Goal: Information Seeking & Learning: Learn about a topic

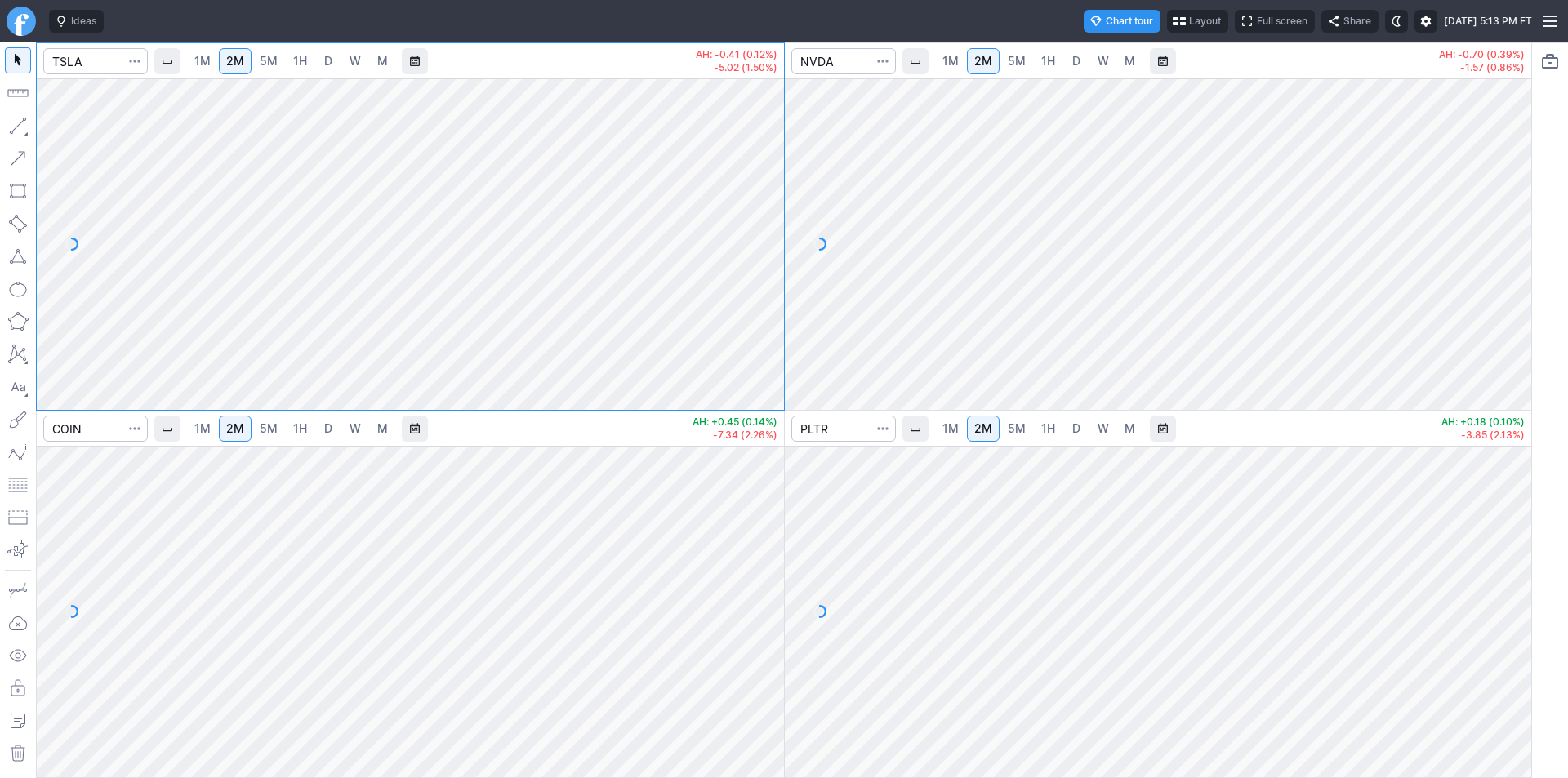
drag, startPoint x: 773, startPoint y: 176, endPoint x: 764, endPoint y: 202, distance: 27.5
click at [764, 202] on div at bounding box center [767, 240] width 34 height 291
drag, startPoint x: 766, startPoint y: 277, endPoint x: 765, endPoint y: 182, distance: 95.0
click at [765, 182] on div at bounding box center [767, 240] width 34 height 291
drag, startPoint x: 760, startPoint y: 221, endPoint x: 761, endPoint y: 246, distance: 25.0
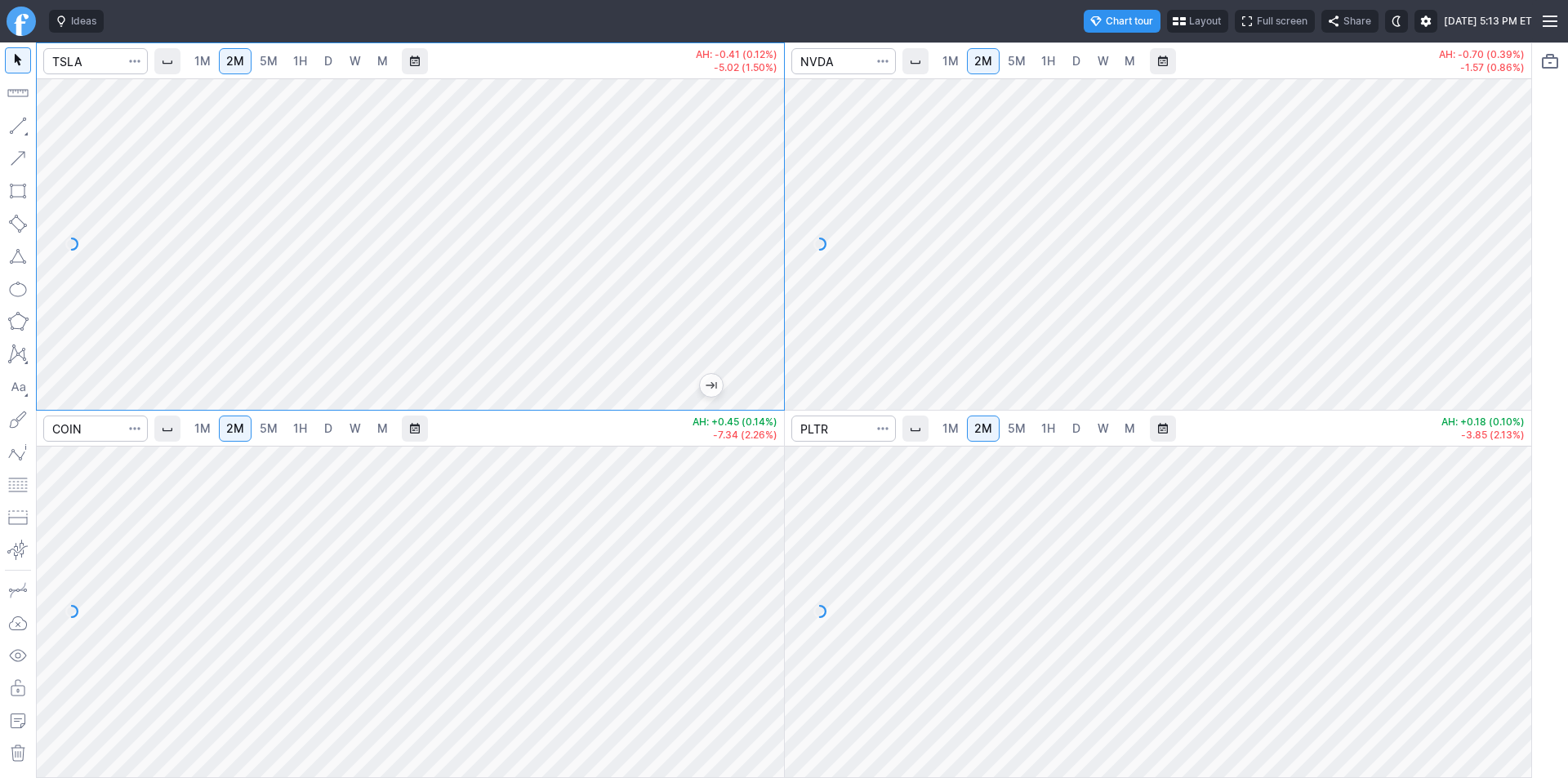
click at [761, 246] on div at bounding box center [767, 240] width 34 height 291
click at [755, 232] on div at bounding box center [767, 240] width 34 height 291
click at [760, 318] on div at bounding box center [767, 240] width 34 height 291
click at [1511, 258] on div at bounding box center [1513, 240] width 34 height 291
drag, startPoint x: 1514, startPoint y: 234, endPoint x: 1497, endPoint y: 176, distance: 60.4
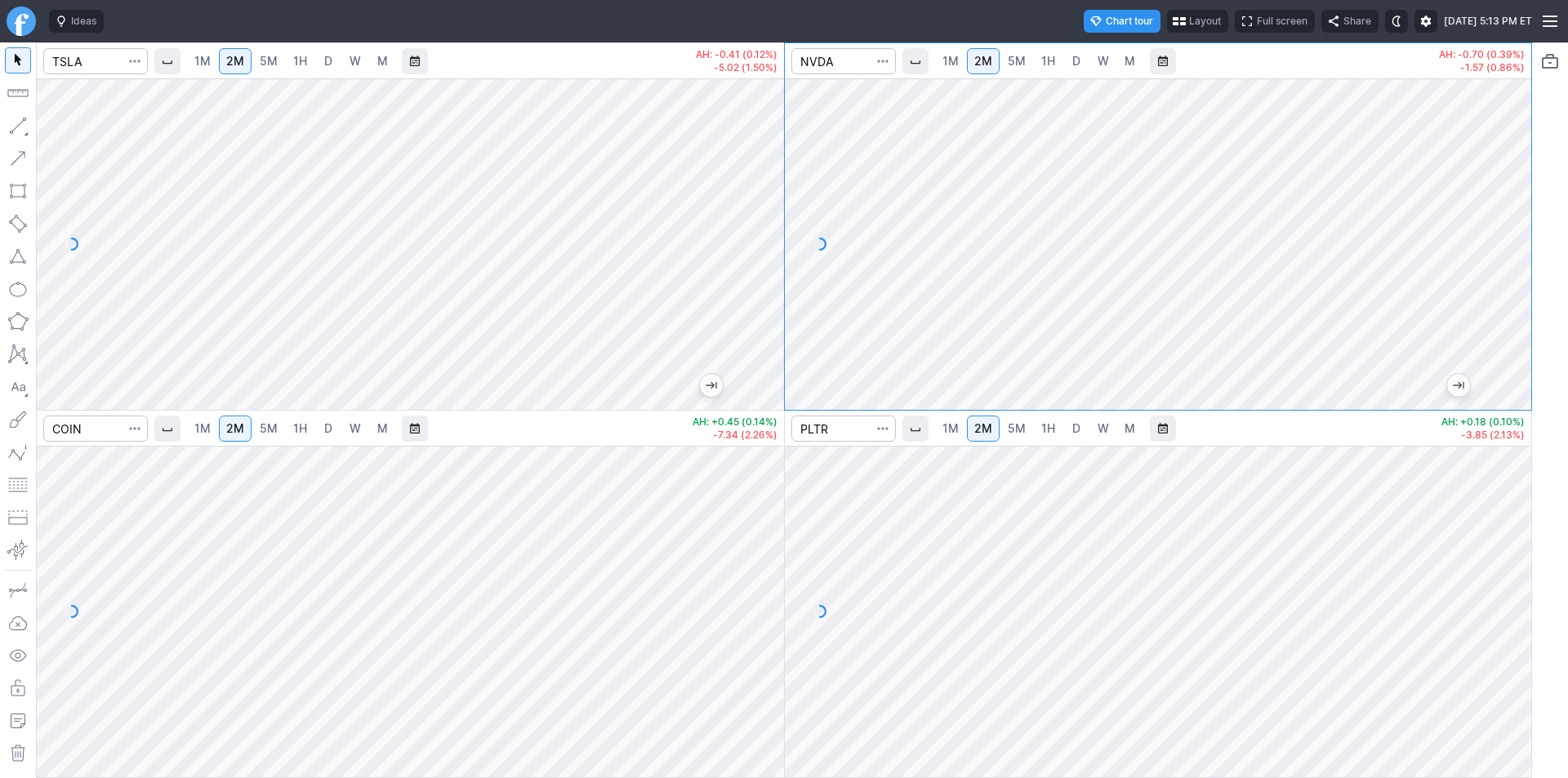
click at [1497, 176] on div at bounding box center [1513, 240] width 34 height 291
drag, startPoint x: 1509, startPoint y: 256, endPoint x: 1499, endPoint y: 254, distance: 10.2
click at [1499, 254] on div at bounding box center [1513, 240] width 34 height 291
click at [1189, 20] on span "Layout" at bounding box center [1205, 21] width 32 height 17
click at [1059, 54] on button "Layout" at bounding box center [1057, 52] width 23 height 23
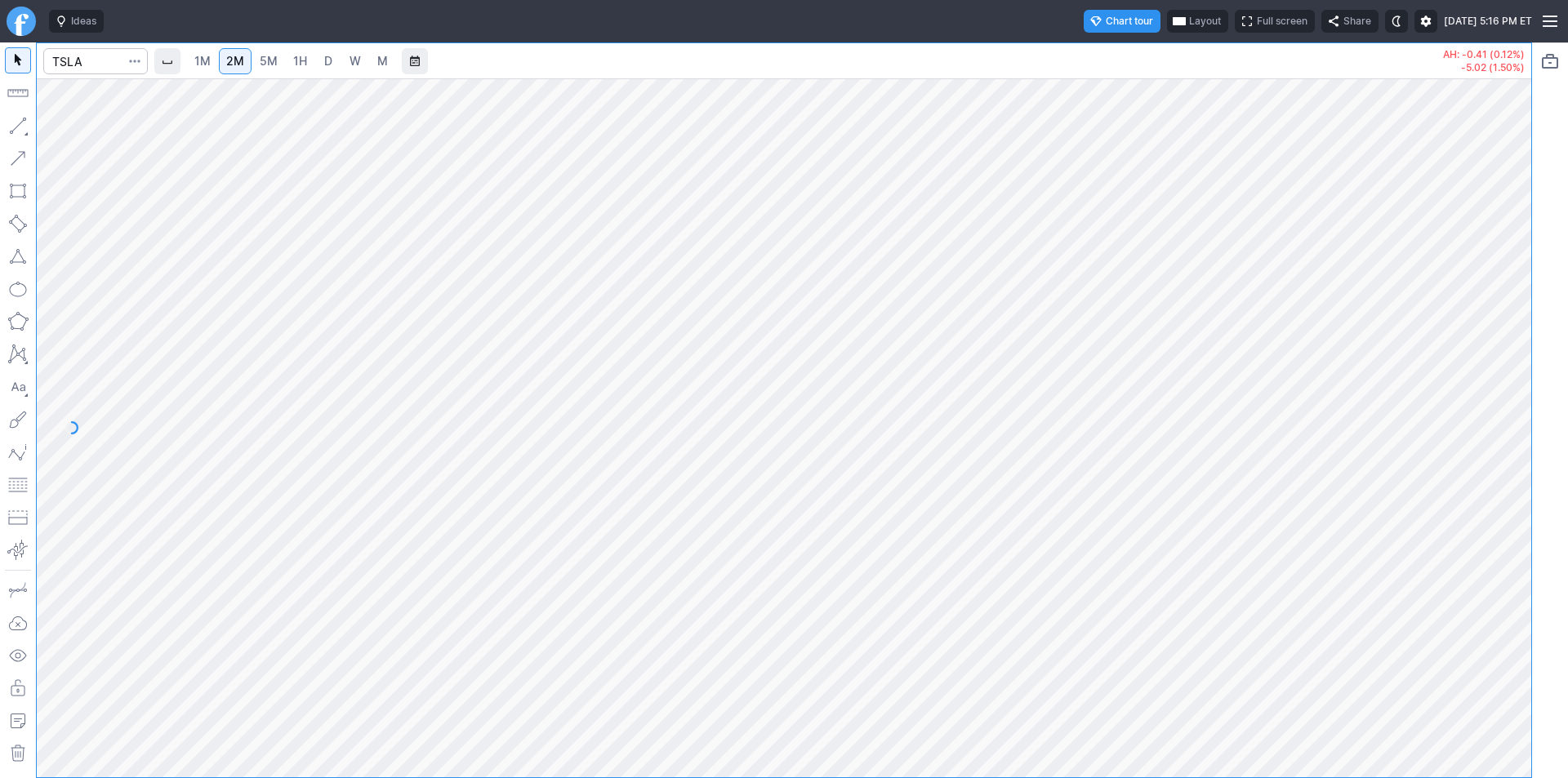
click at [330, 62] on span "D" at bounding box center [328, 62] width 11 height 17
click at [1477, 616] on div at bounding box center [784, 428] width 1494 height 699
drag, startPoint x: 1513, startPoint y: 338, endPoint x: 1497, endPoint y: 372, distance: 37.6
click at [1516, 373] on div at bounding box center [1513, 423] width 34 height 658
drag, startPoint x: 1510, startPoint y: 460, endPoint x: 1503, endPoint y: 472, distance: 13.9
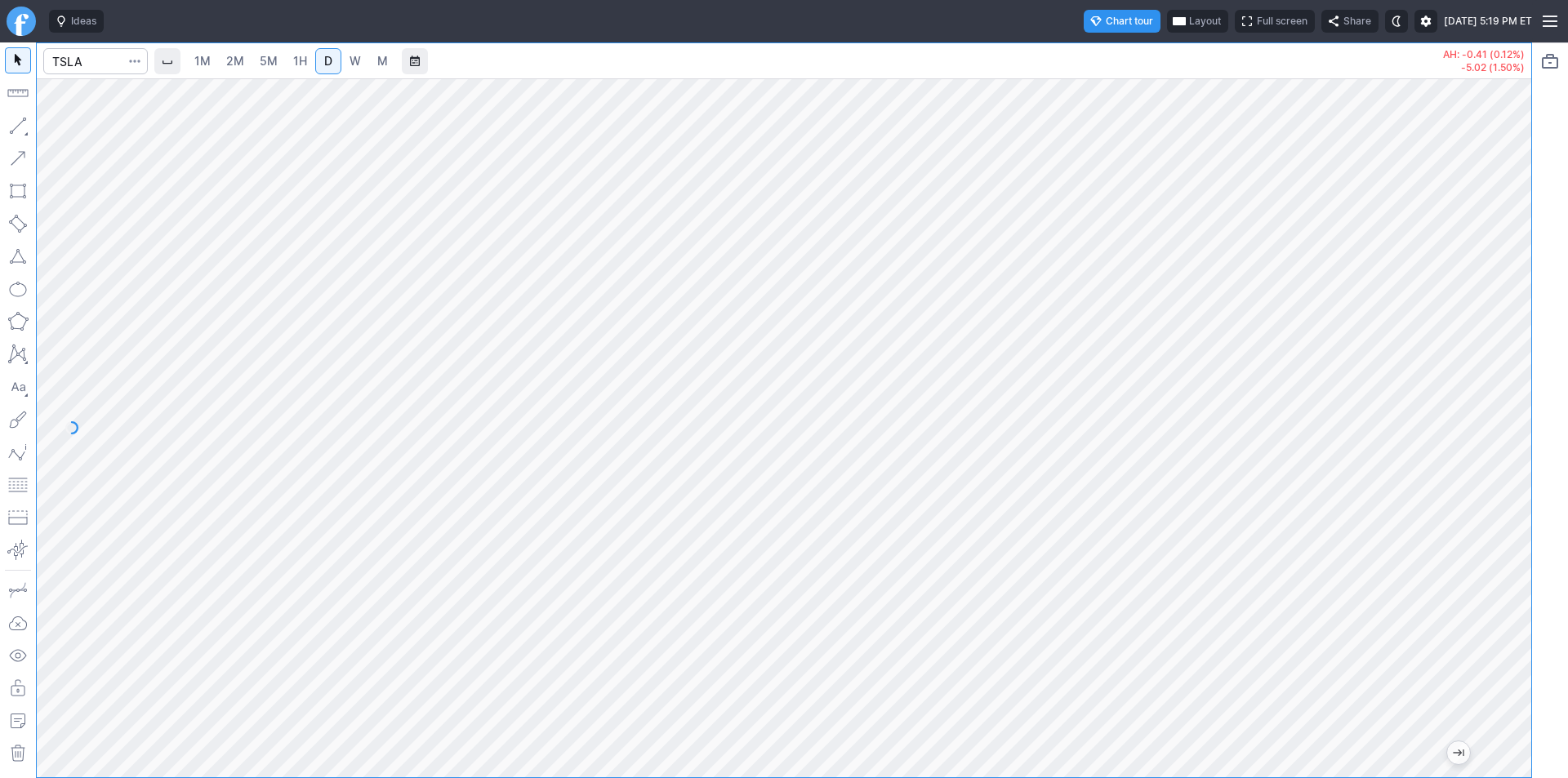
click at [1507, 470] on div at bounding box center [1513, 423] width 34 height 658
drag, startPoint x: 1519, startPoint y: 503, endPoint x: 1512, endPoint y: 387, distance: 116.2
click at [1512, 387] on div at bounding box center [1513, 423] width 34 height 658
click at [260, 59] on span "5M" at bounding box center [269, 61] width 18 height 14
drag, startPoint x: 1511, startPoint y: 495, endPoint x: 1516, endPoint y: 508, distance: 13.9
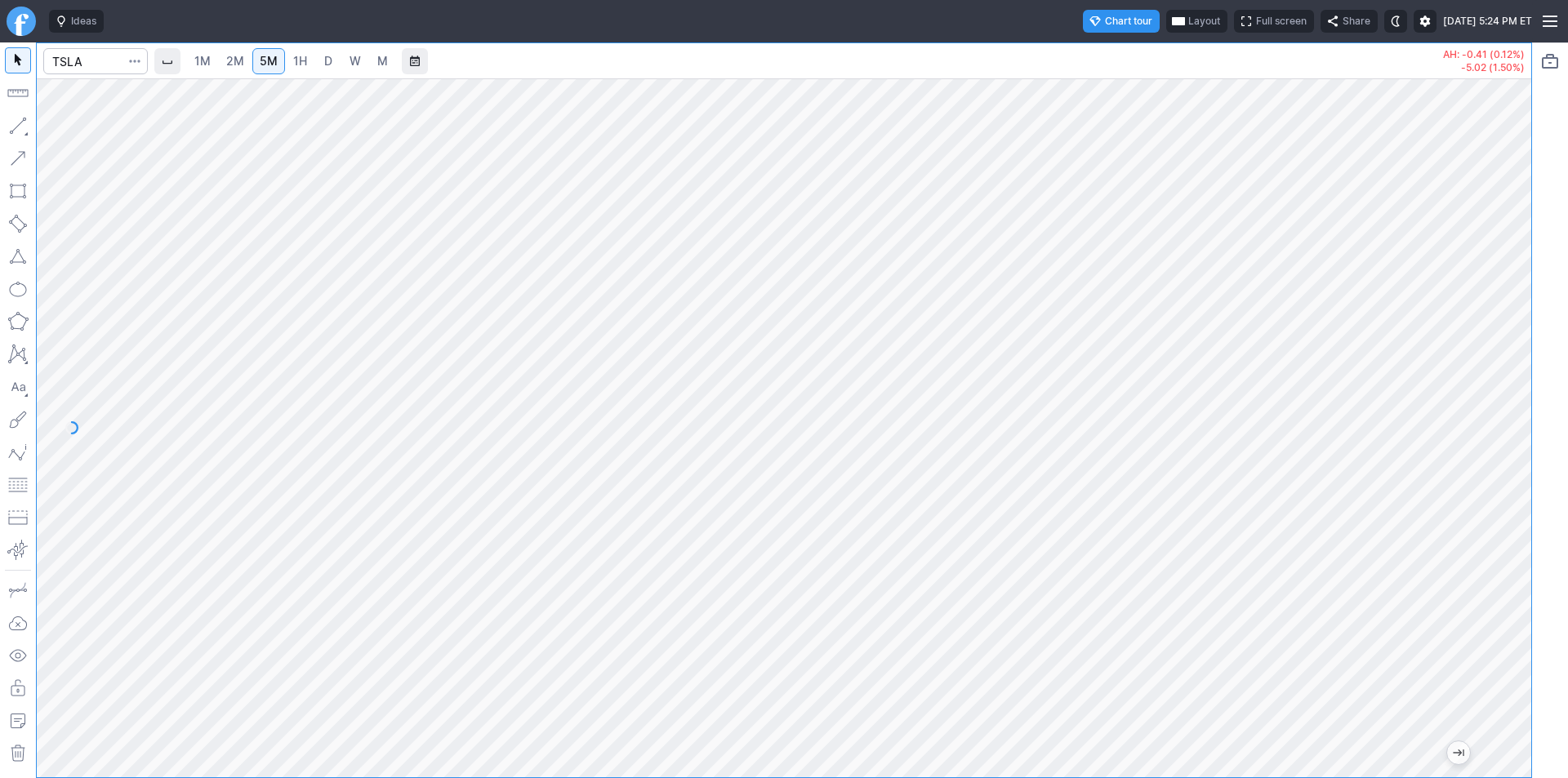
click at [1516, 508] on div at bounding box center [1513, 423] width 34 height 658
click at [1491, 532] on div at bounding box center [784, 428] width 1494 height 699
click at [1488, 321] on div at bounding box center [784, 428] width 1494 height 699
click at [239, 58] on span "2M" at bounding box center [236, 61] width 18 height 14
drag, startPoint x: 1522, startPoint y: 434, endPoint x: 1502, endPoint y: 292, distance: 143.4
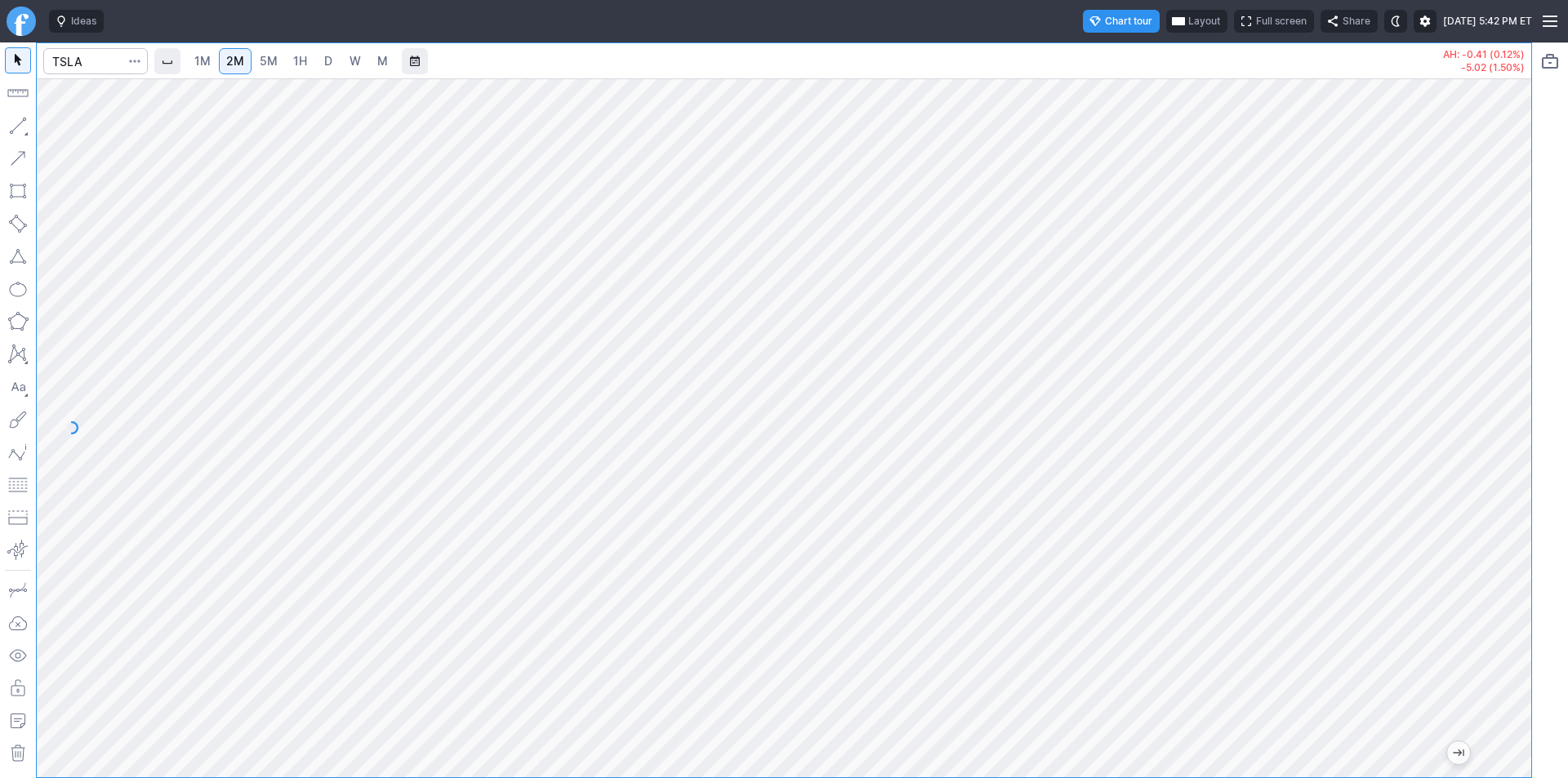
click at [1504, 292] on div at bounding box center [1513, 423] width 34 height 658
click at [1496, 349] on div at bounding box center [784, 428] width 1494 height 699
